Goal: Complete application form

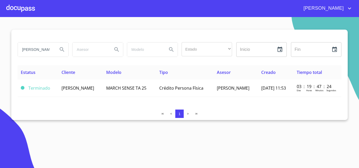
click at [25, 13] on div at bounding box center [20, 8] width 29 height 17
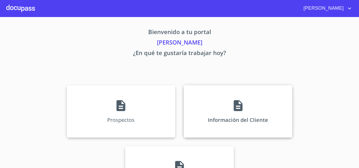
click at [235, 110] on icon at bounding box center [238, 105] width 9 height 11
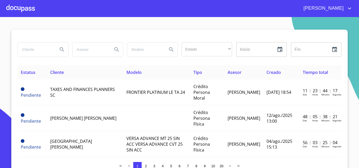
click at [40, 49] on input "search" at bounding box center [36, 50] width 36 height 14
type input "[PERSON_NAME] del [PERSON_NAME]"
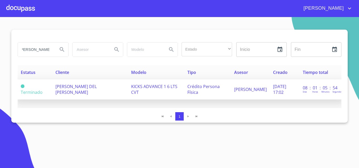
scroll to position [0, 0]
click at [100, 91] on td "[PERSON_NAME] DEL [PERSON_NAME]" at bounding box center [89, 90] width 75 height 20
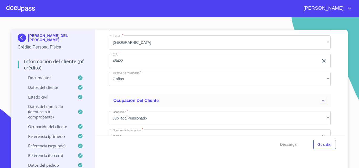
scroll to position [1997, 0]
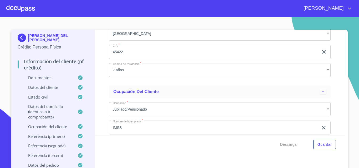
drag, startPoint x: 150, startPoint y: 71, endPoint x: 161, endPoint y: 66, distance: 11.8
drag, startPoint x: 159, startPoint y: 70, endPoint x: 128, endPoint y: 68, distance: 31.6
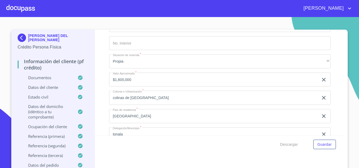
scroll to position [1866, 0]
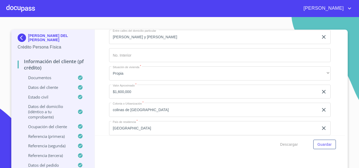
drag, startPoint x: 144, startPoint y: 78, endPoint x: 111, endPoint y: 68, distance: 34.8
click at [290, 145] on span "Descargar" at bounding box center [289, 145] width 18 height 7
